Goal: Transaction & Acquisition: Purchase product/service

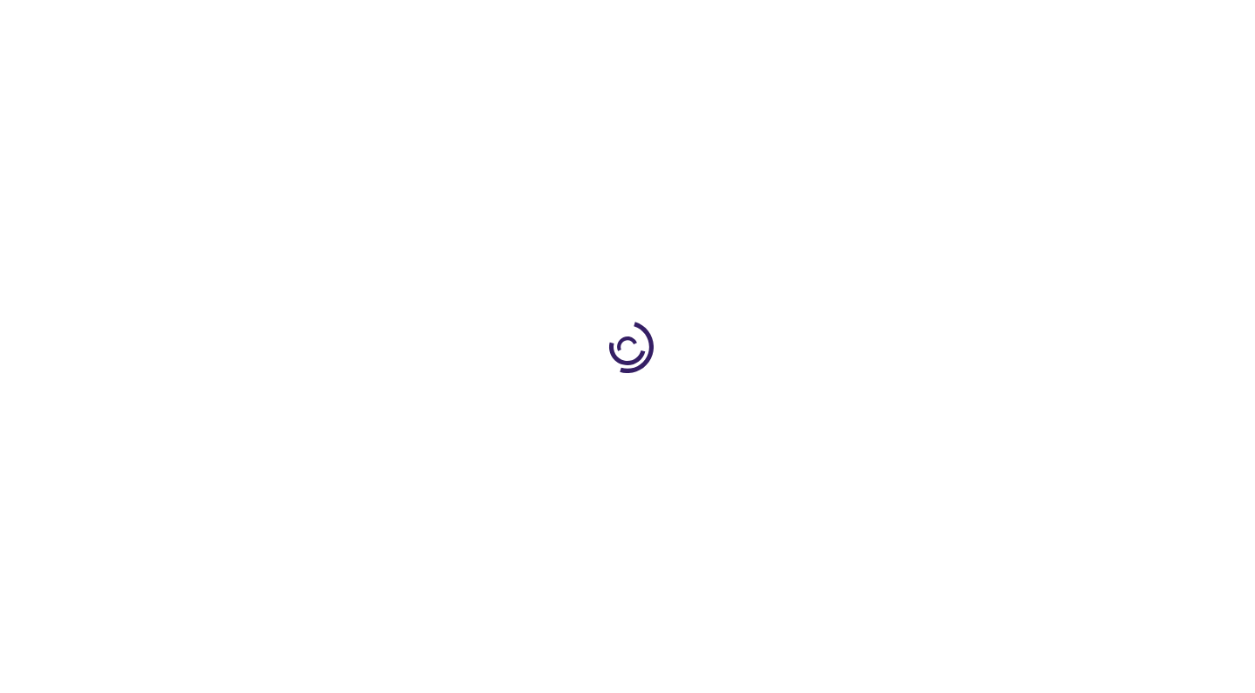
type input "0"
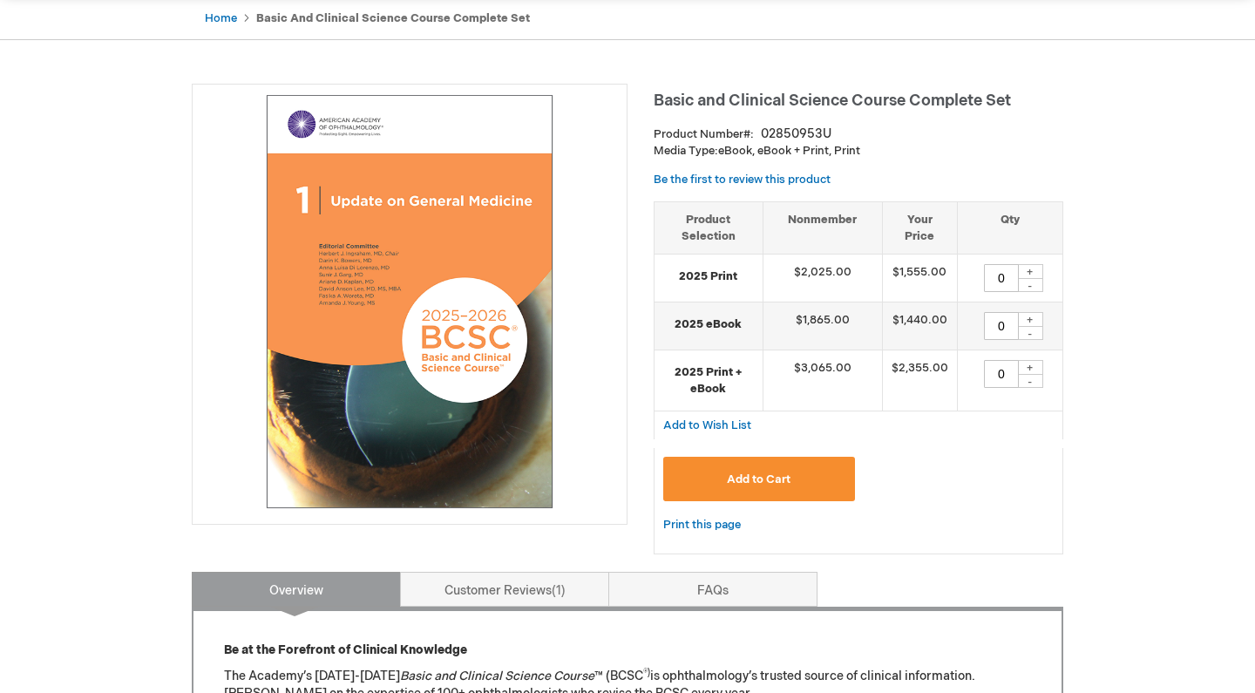
scroll to position [171, 0]
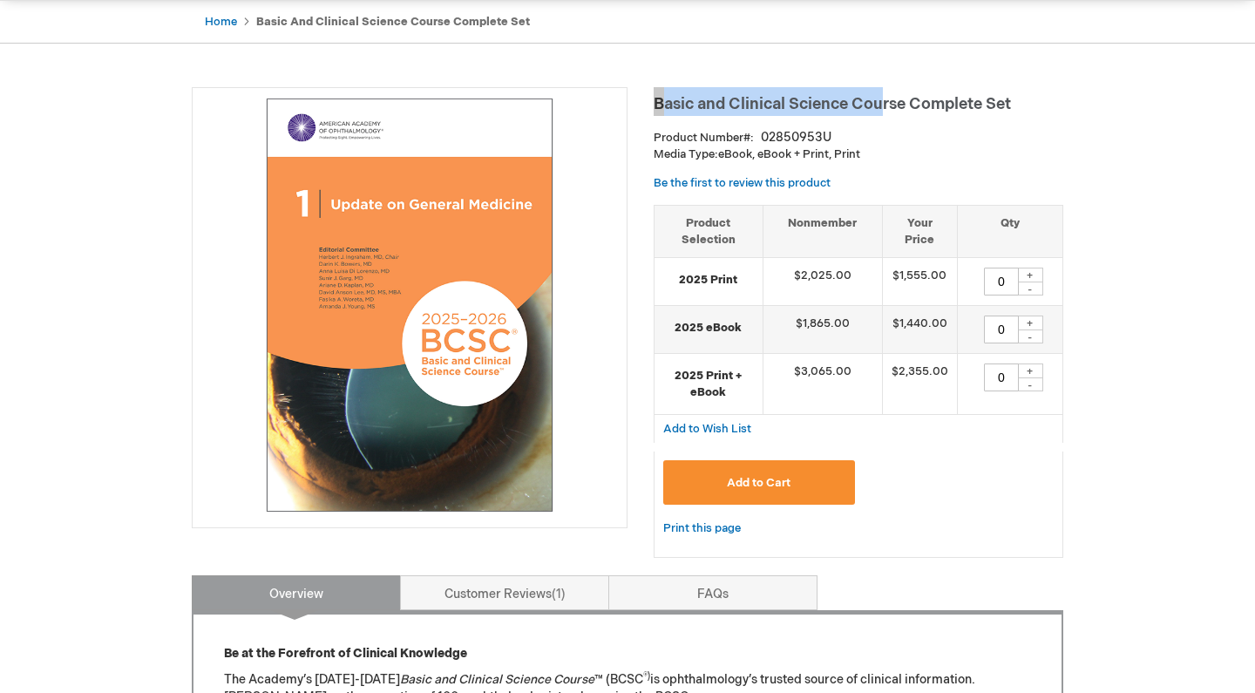
drag, startPoint x: 644, startPoint y: 101, endPoint x: 894, endPoint y: 94, distance: 249.5
click at [894, 95] on span "Basic and Clinical Science Course Complete Set" at bounding box center [832, 104] width 357 height 18
drag, startPoint x: 905, startPoint y: 103, endPoint x: 663, endPoint y: 99, distance: 241.5
click at [663, 99] on h1 "Basic and Clinical Science Course Complete Set" at bounding box center [859, 101] width 410 height 29
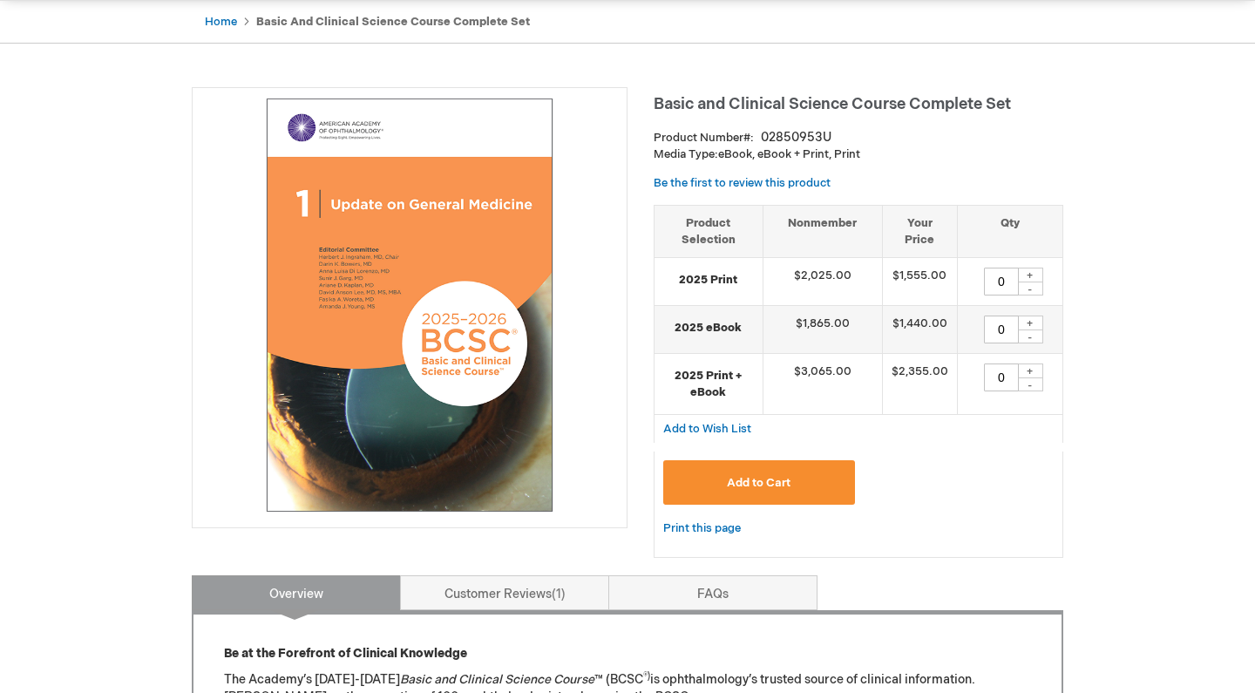
click at [661, 101] on h1 "Basic and Clinical Science Course Complete Set" at bounding box center [859, 101] width 410 height 29
drag, startPoint x: 653, startPoint y: 101, endPoint x: 856, endPoint y: 105, distance: 203.2
click at [793, 102] on span "Basic and Clinical Science Course Complete Set" at bounding box center [832, 104] width 357 height 18
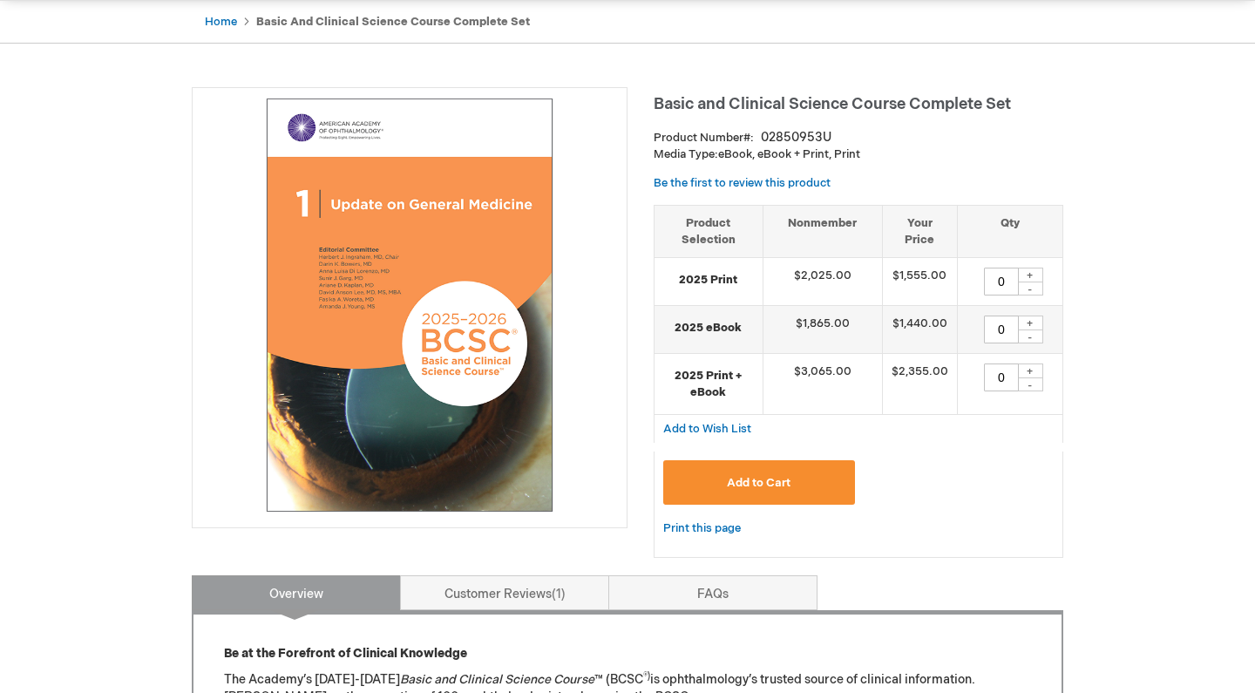
click at [684, 104] on span "Basic and Clinical Science Course Complete Set" at bounding box center [832, 104] width 357 height 18
drag, startPoint x: 651, startPoint y: 103, endPoint x: 810, endPoint y: 103, distance: 158.7
click at [848, 105] on span "Basic and Clinical Science Course Complete Set" at bounding box center [832, 104] width 357 height 18
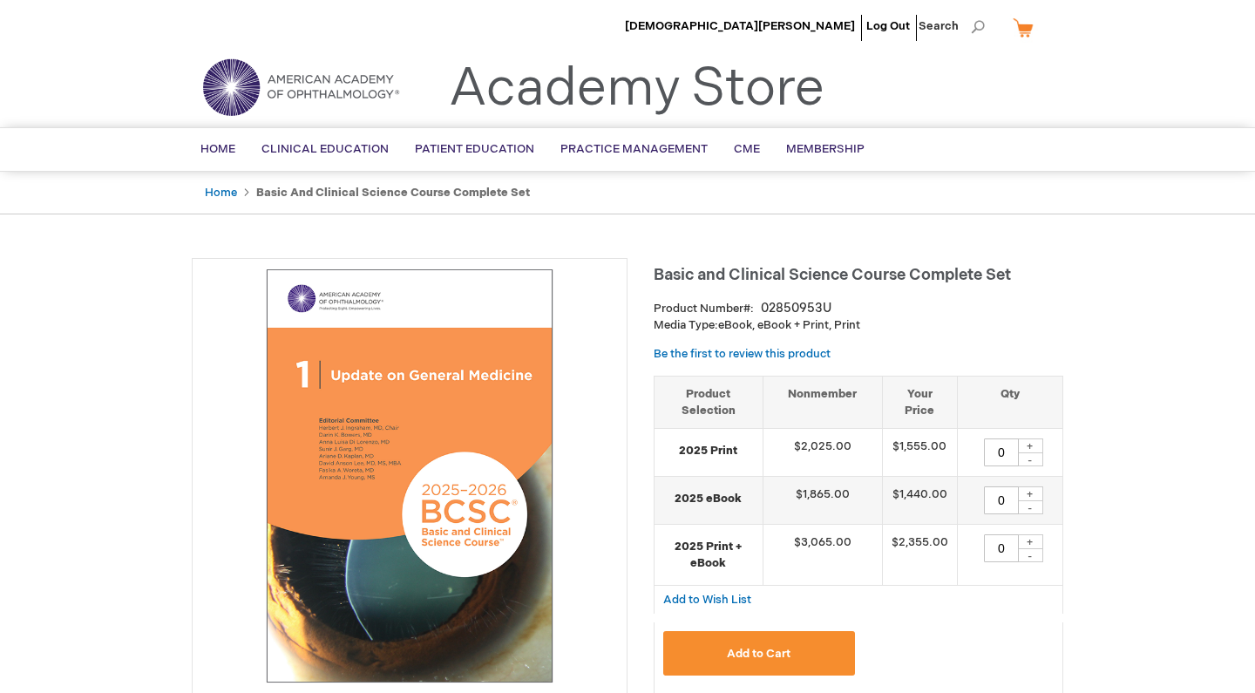
scroll to position [0, 0]
